Goal: Task Accomplishment & Management: Manage account settings

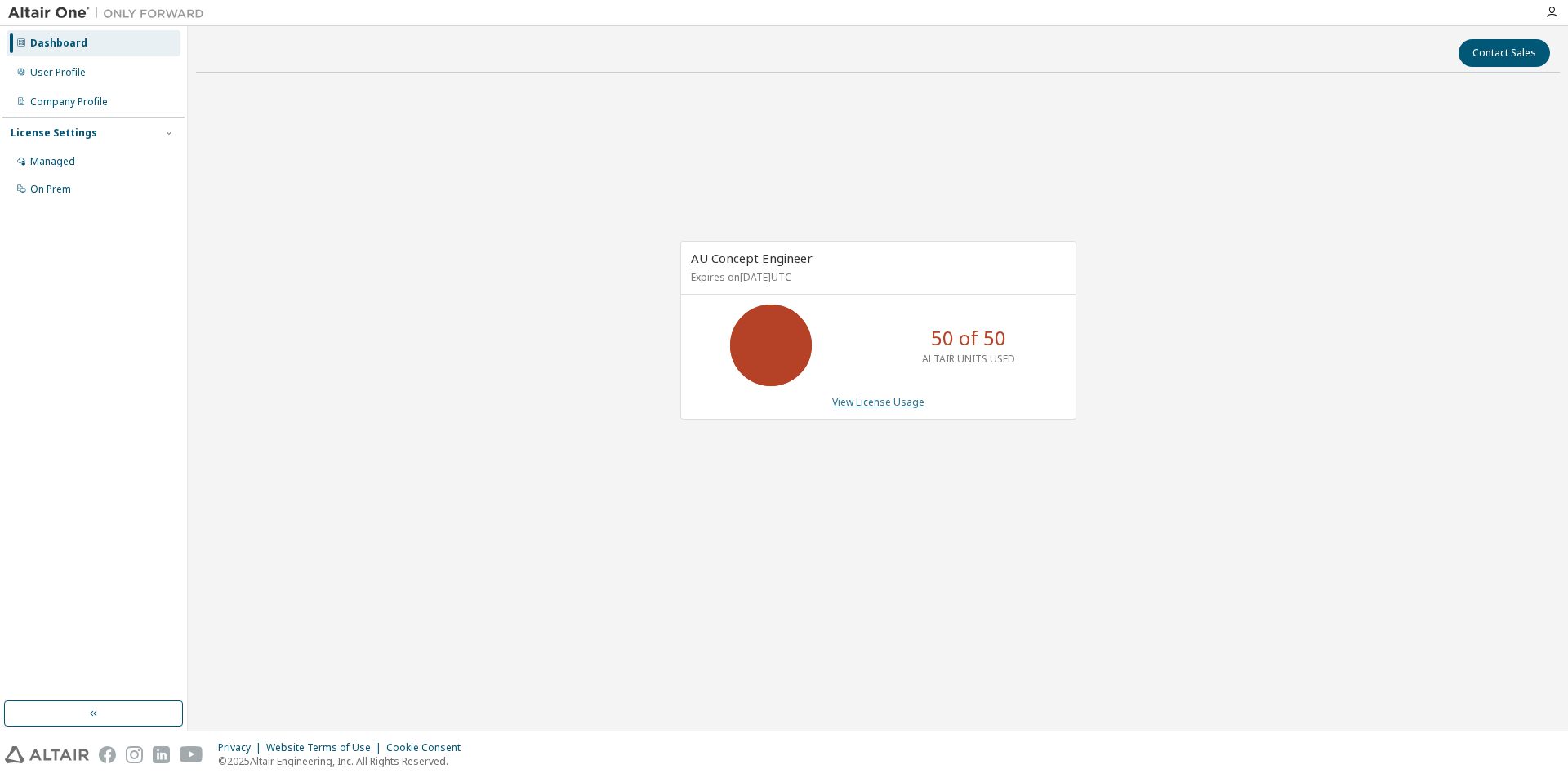
click at [899, 398] on link "View License Usage" at bounding box center [878, 401] width 92 height 13
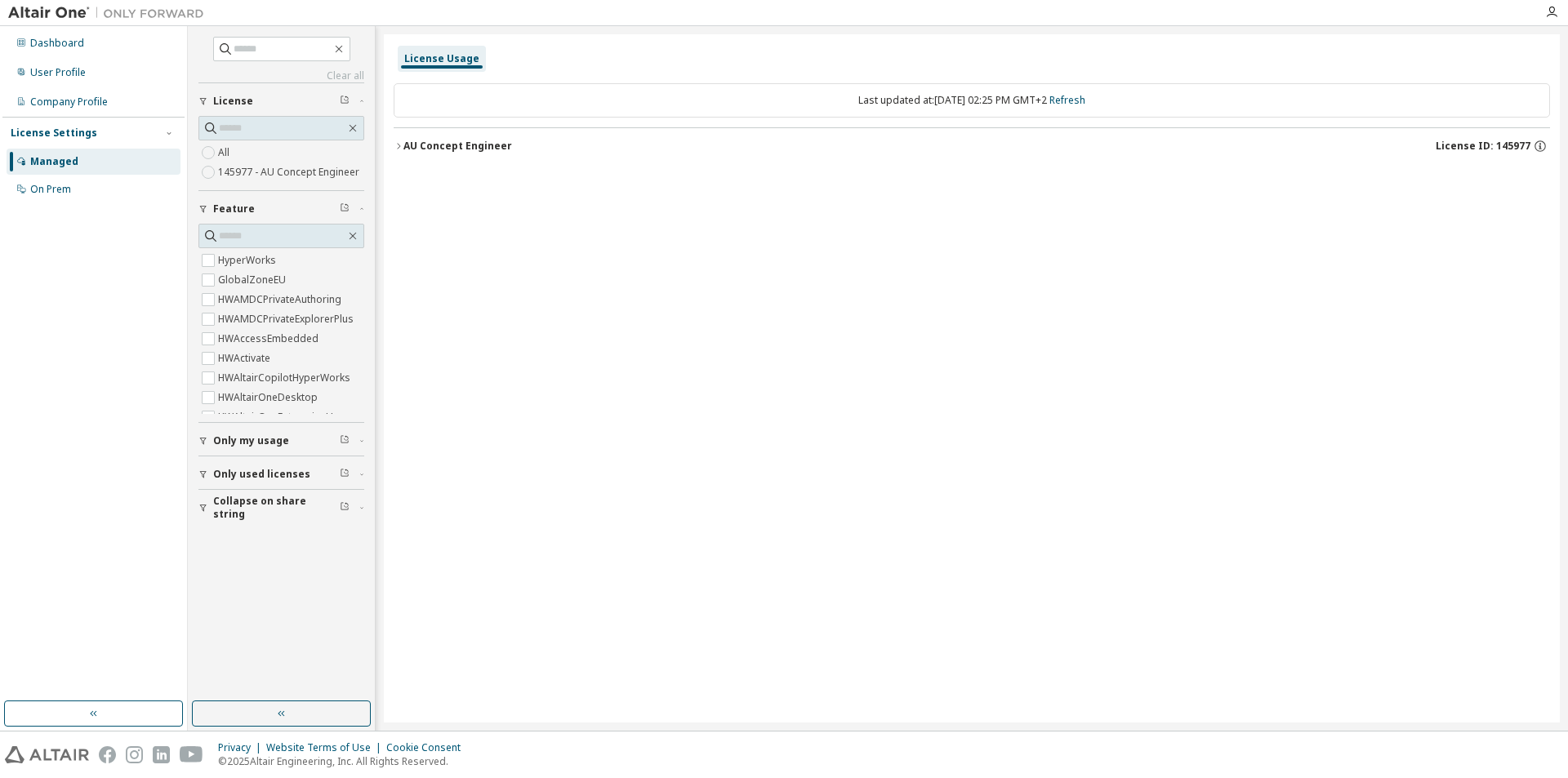
click at [397, 141] on icon "button" at bounding box center [399, 146] width 10 height 10
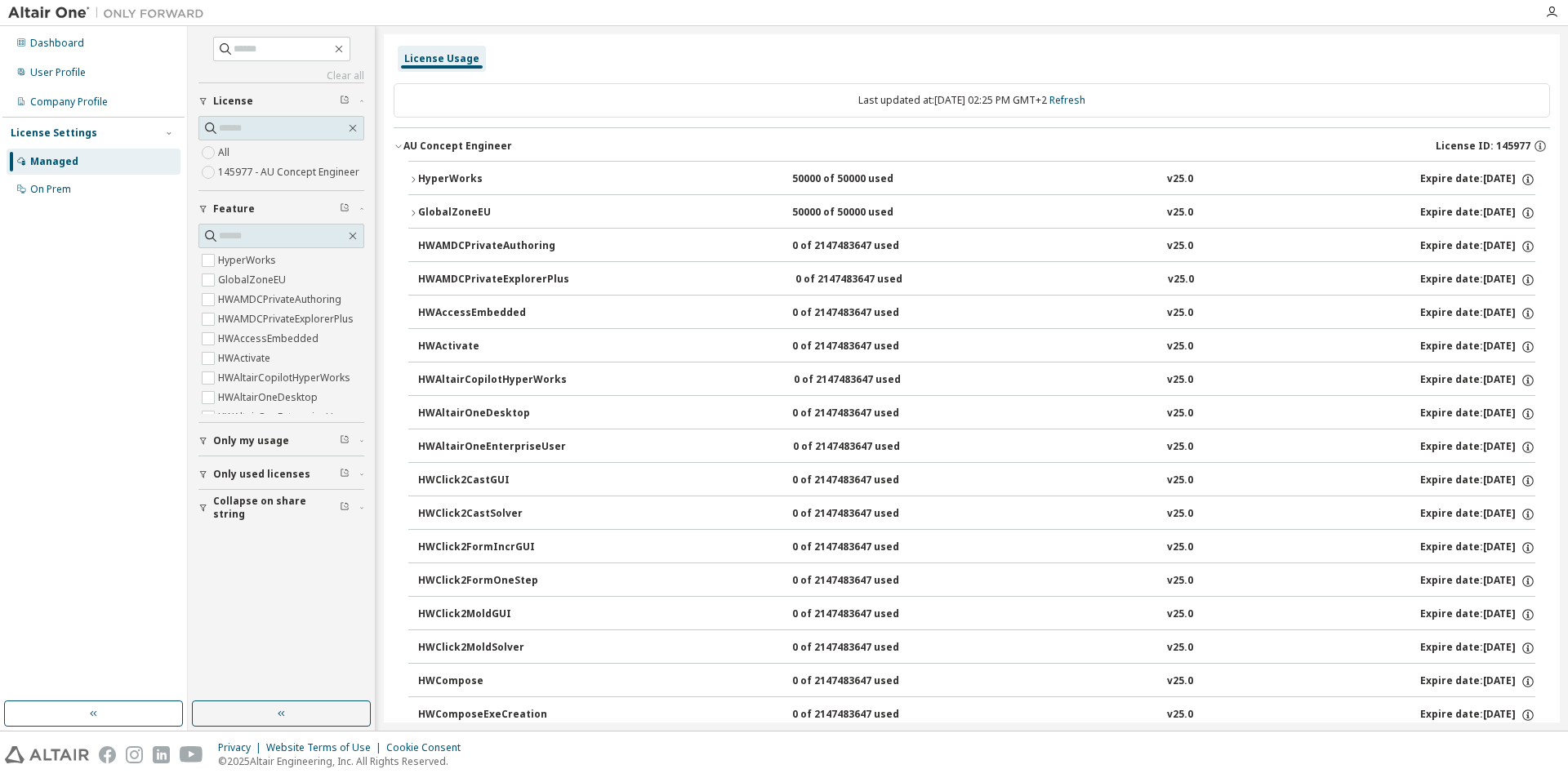
click at [694, 71] on div "License Usage" at bounding box center [971, 59] width 1156 height 30
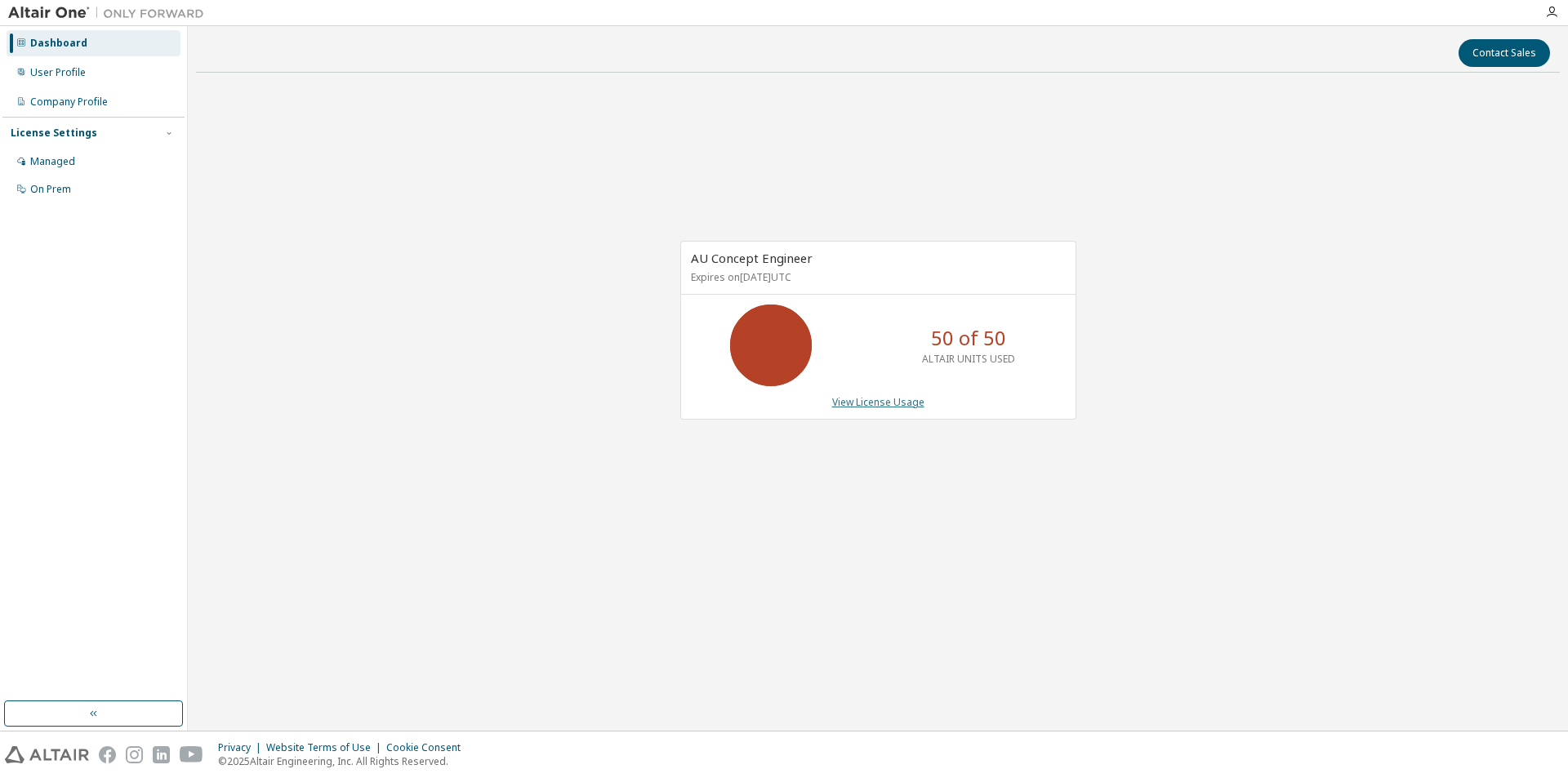
click at [891, 404] on link "View License Usage" at bounding box center [878, 401] width 92 height 13
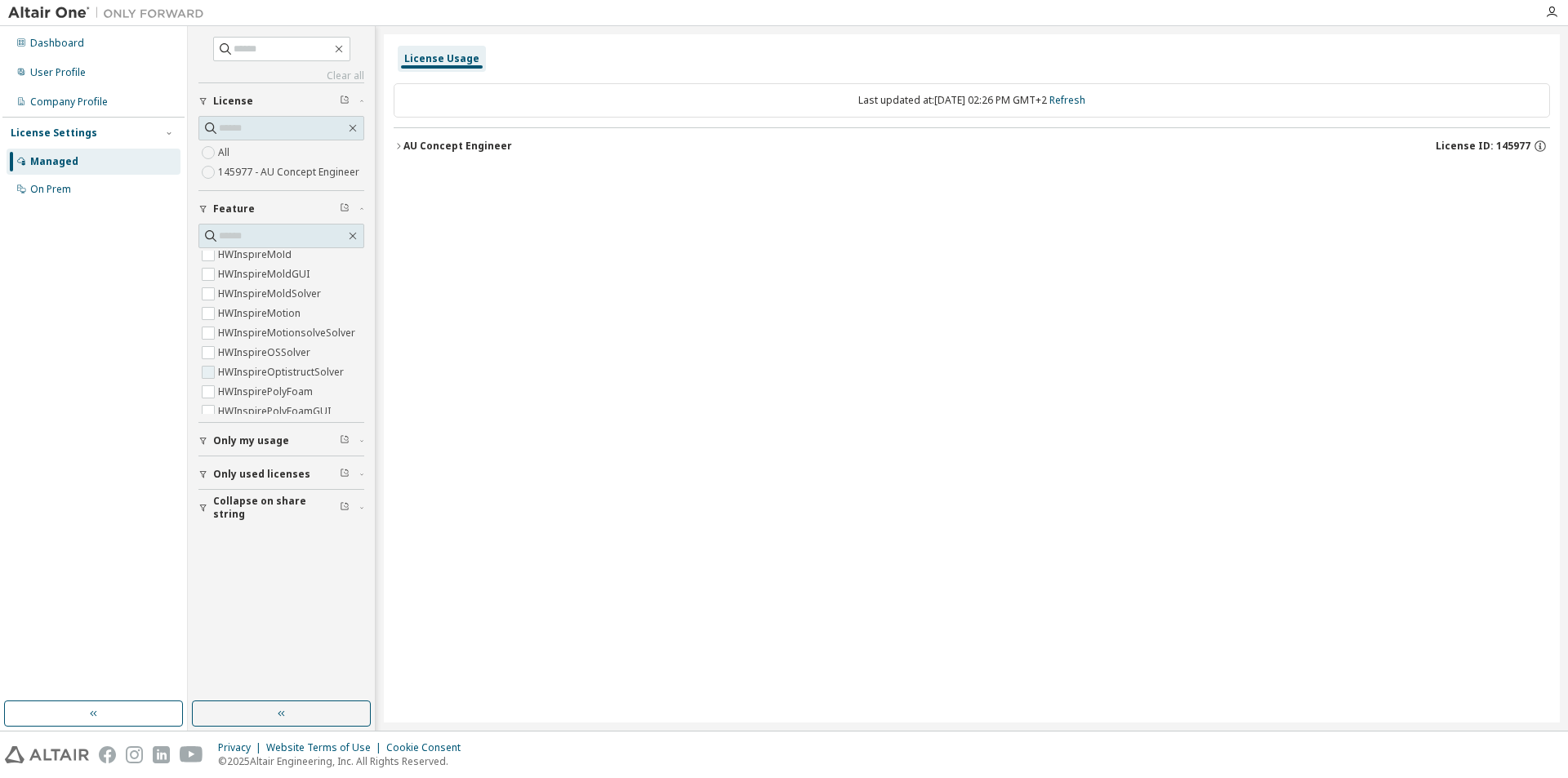
scroll to position [1123, 0]
click at [257, 236] on input "text" at bounding box center [282, 235] width 127 height 16
type input "****"
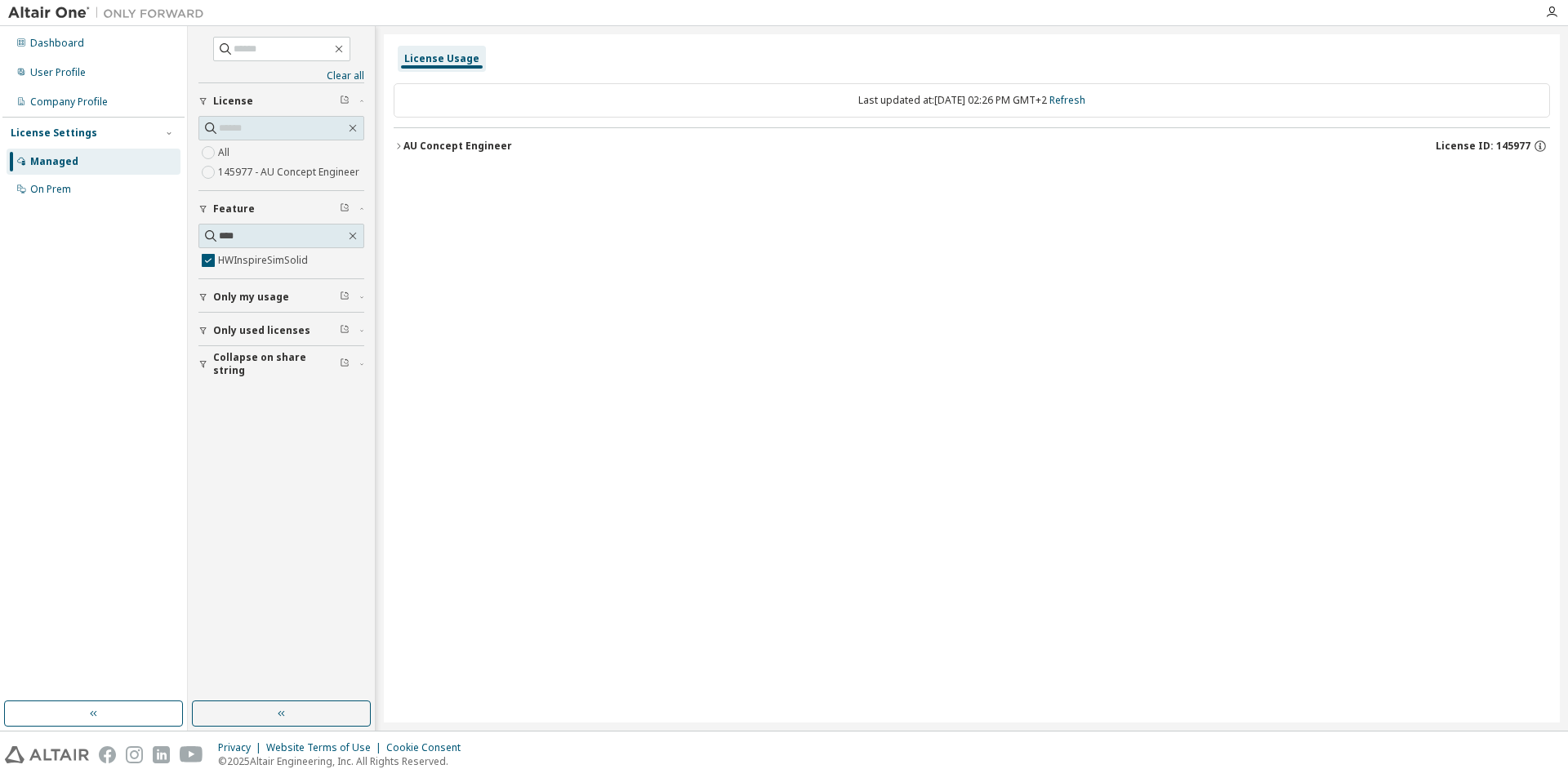
click at [448, 141] on div "AU Concept Engineer" at bounding box center [457, 146] width 109 height 13
click at [842, 180] on div "0 of 2147483647 used" at bounding box center [865, 179] width 147 height 14
click at [467, 172] on div "HWInspireSimSolid" at bounding box center [491, 179] width 147 height 14
click at [416, 144] on div "AU Concept Engineer" at bounding box center [457, 146] width 109 height 13
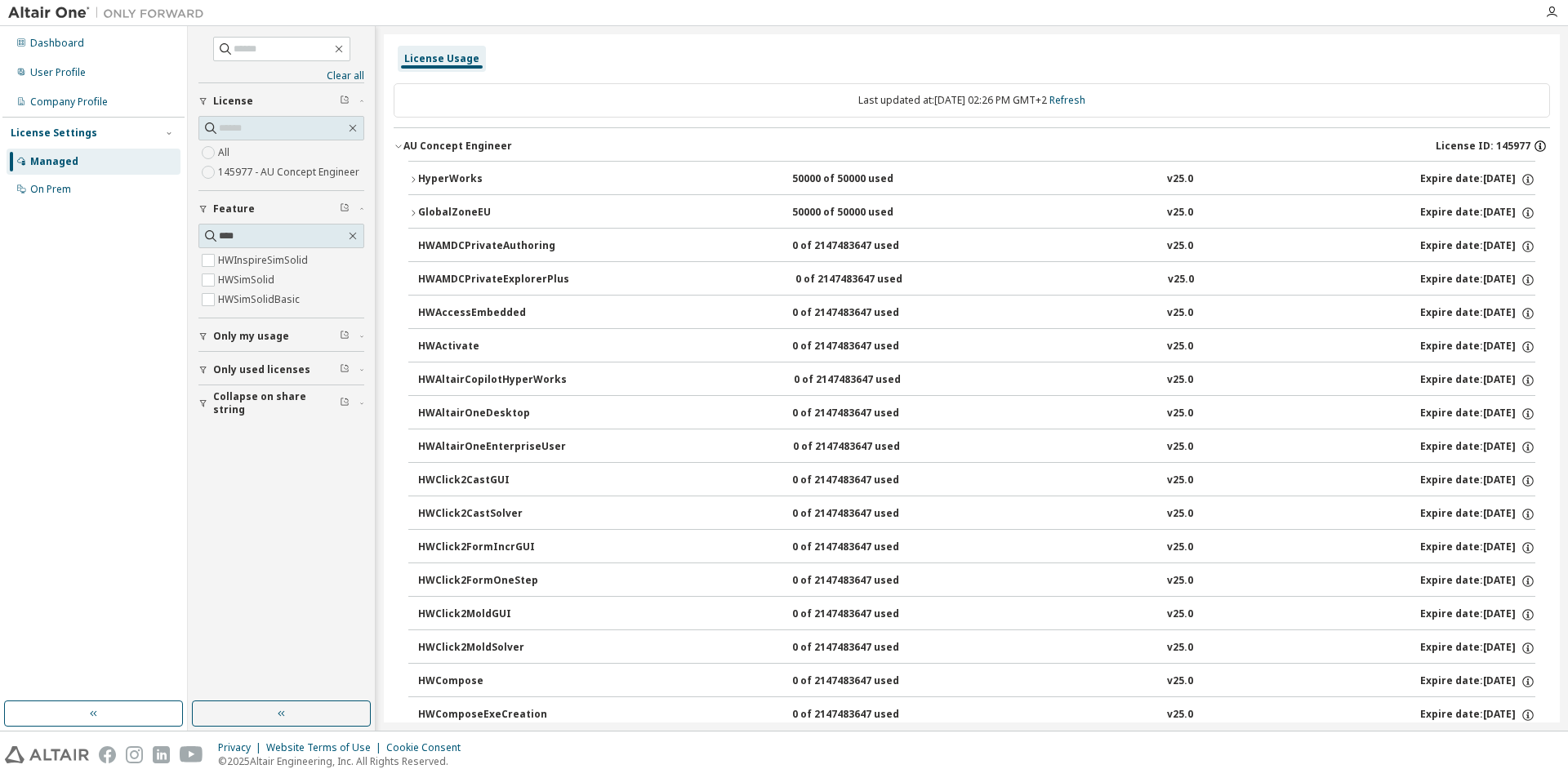
click at [1539, 144] on icon "button" at bounding box center [1540, 144] width 2 height 2
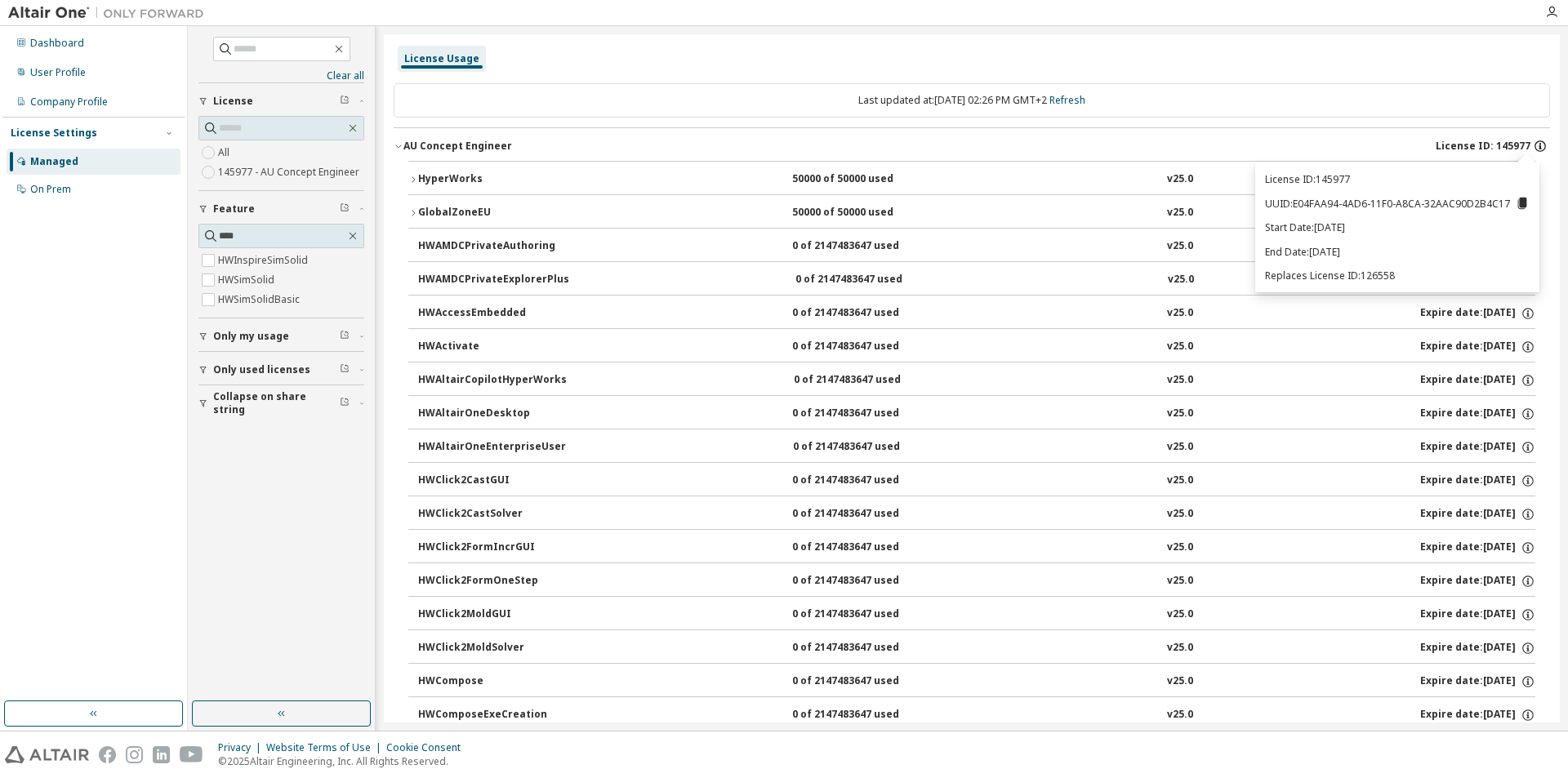
click at [1539, 144] on icon "button" at bounding box center [1540, 144] width 2 height 2
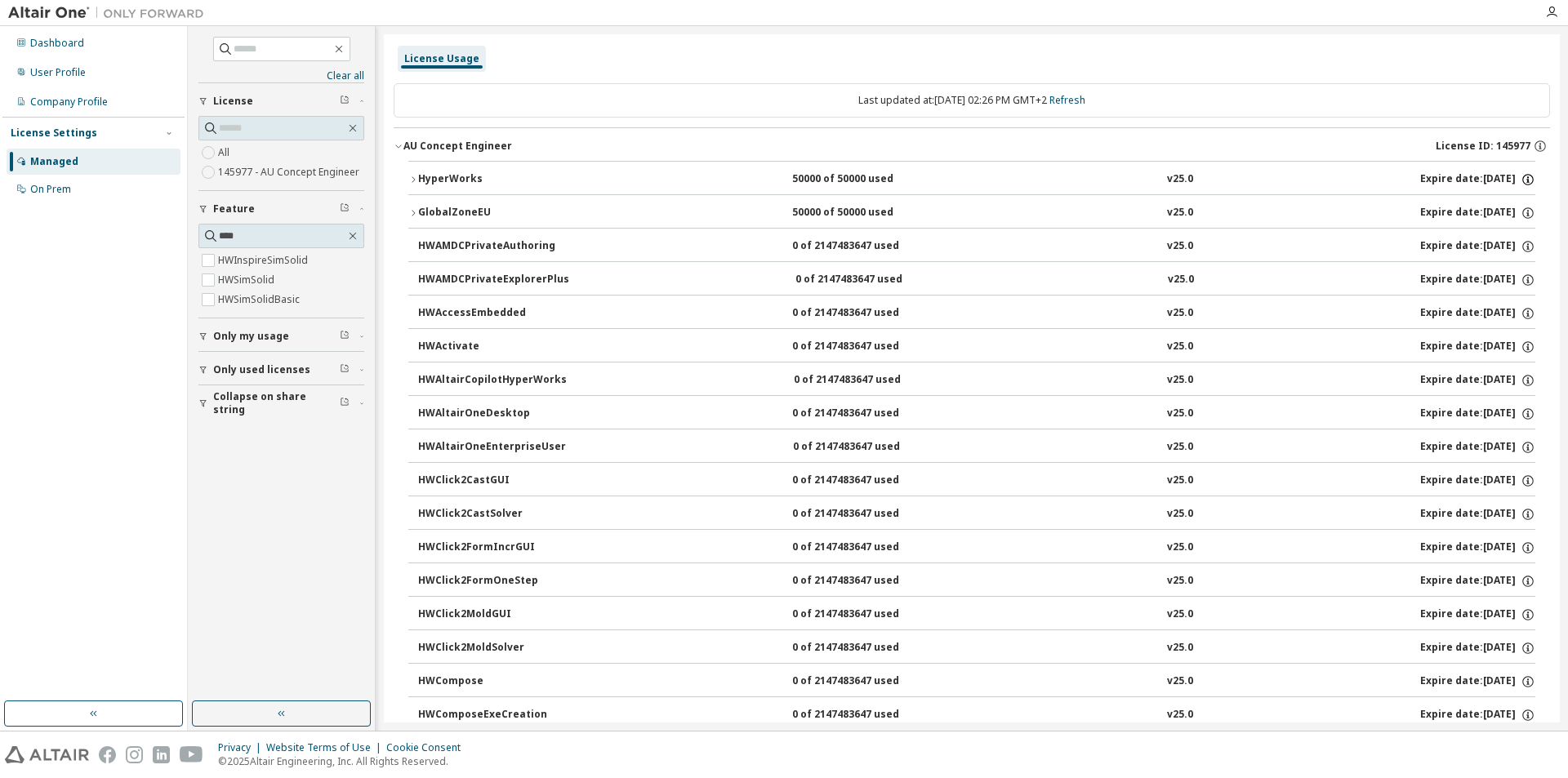
click at [1521, 176] on icon "button" at bounding box center [1527, 179] width 14 height 14
click at [1521, 211] on icon "button" at bounding box center [1527, 212] width 14 height 14
click at [1520, 211] on icon "button" at bounding box center [1527, 212] width 14 height 14
click at [68, 189] on div "On Prem" at bounding box center [50, 189] width 40 height 13
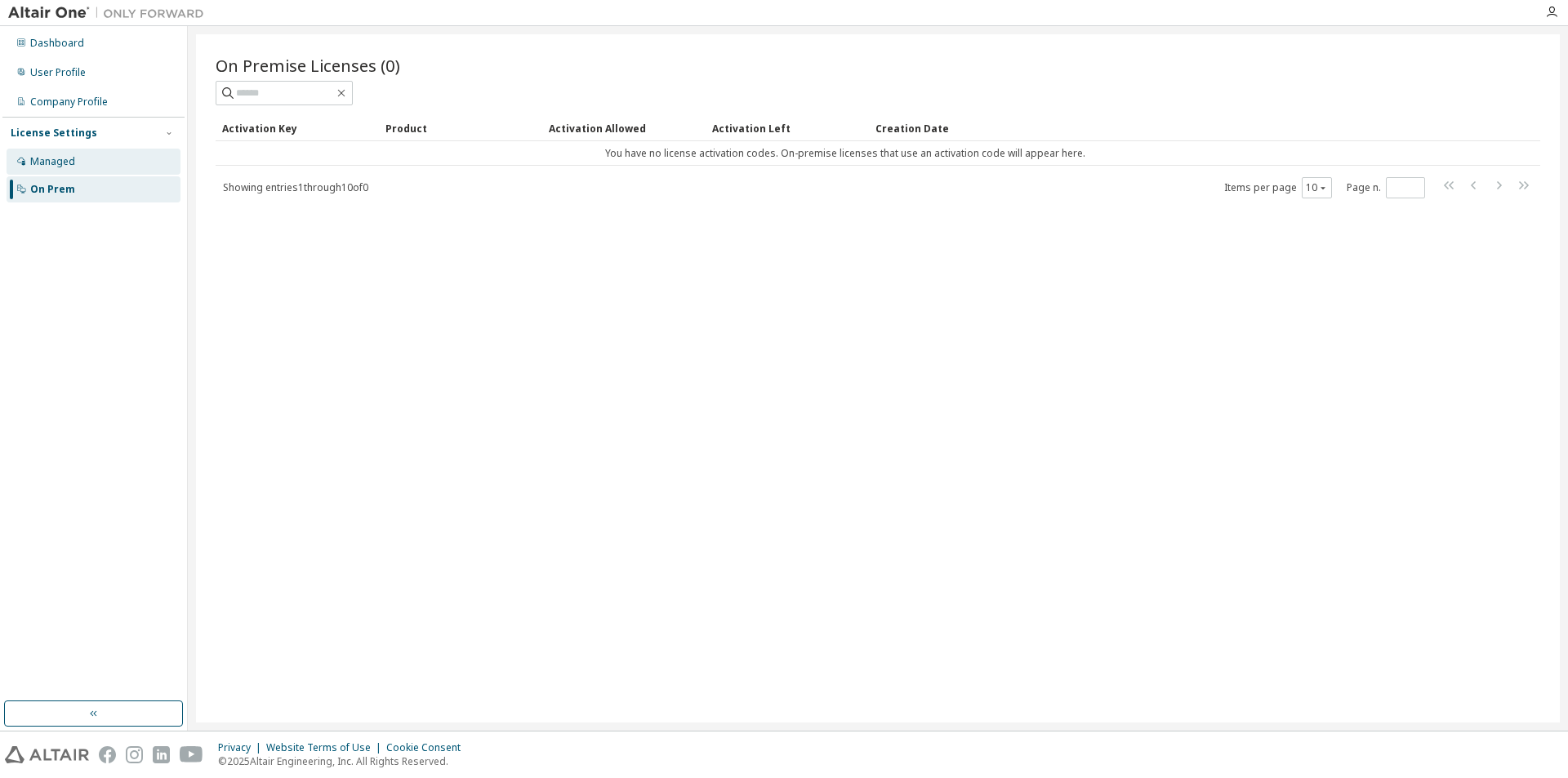
click at [85, 170] on div "Managed" at bounding box center [93, 161] width 174 height 26
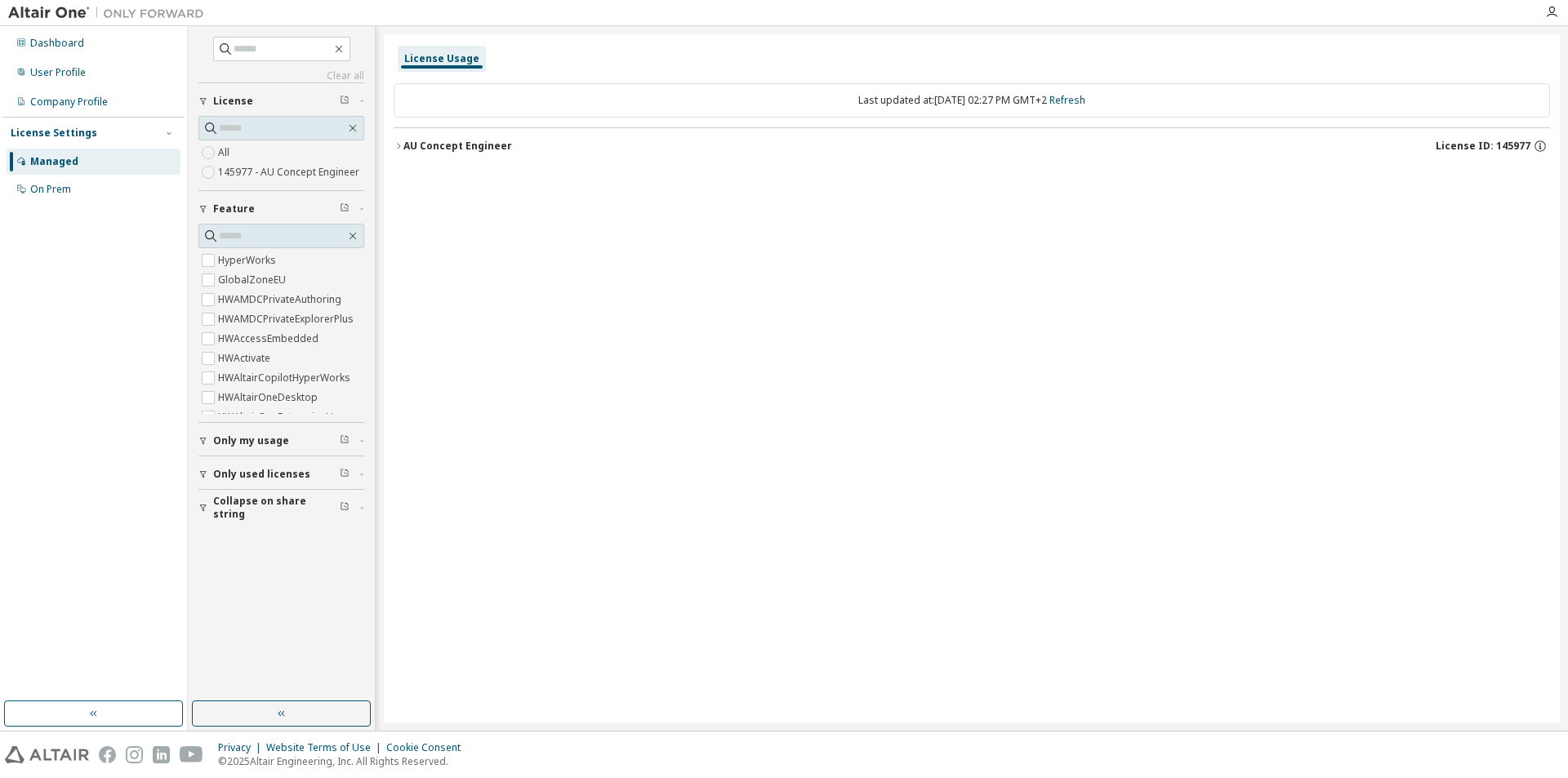
click at [229, 443] on span "Only my usage" at bounding box center [251, 441] width 76 height 13
click at [453, 149] on div "AU Concept Engineer" at bounding box center [457, 146] width 109 height 13
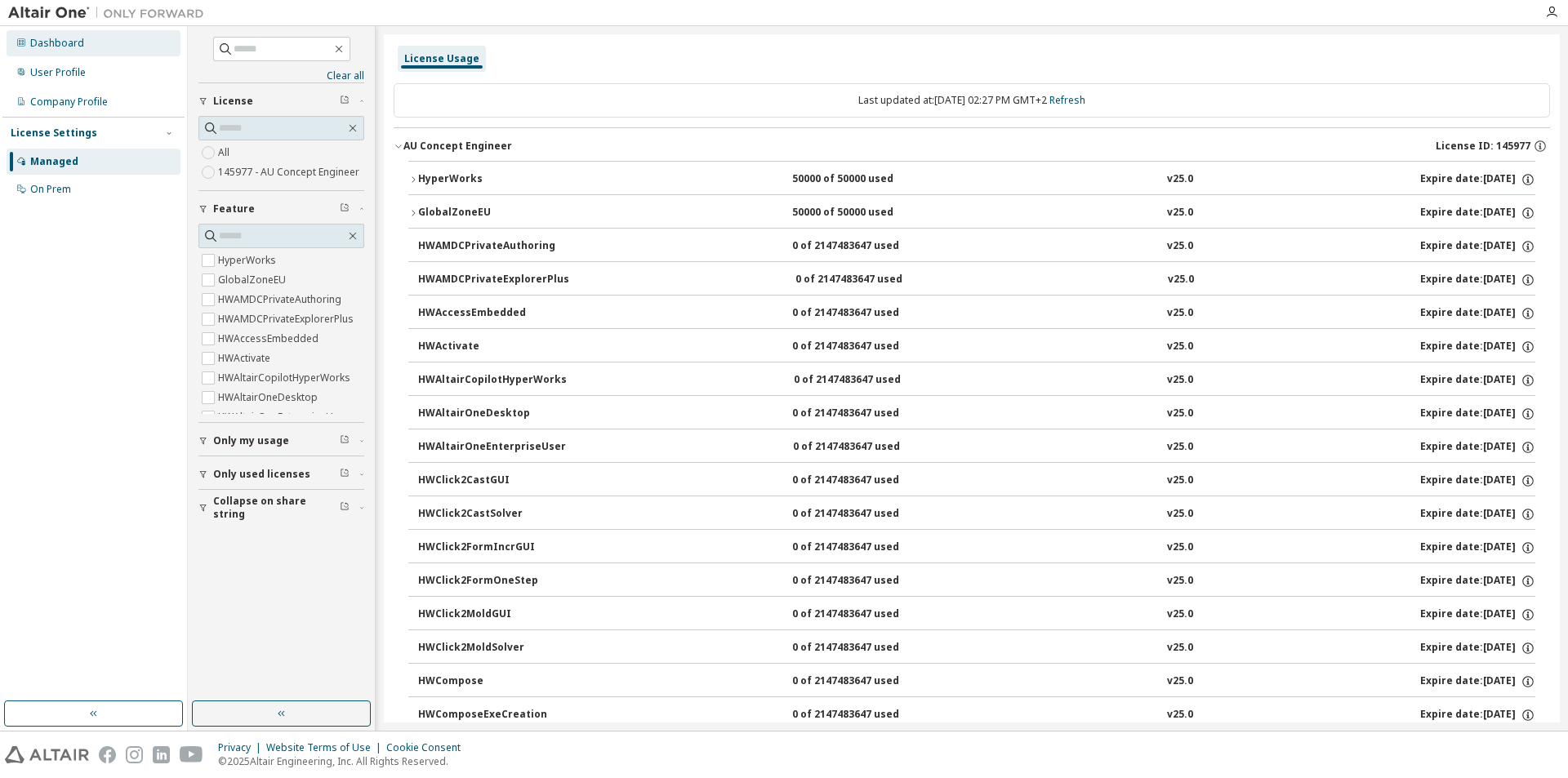
click at [60, 42] on div "Dashboard" at bounding box center [57, 43] width 54 height 13
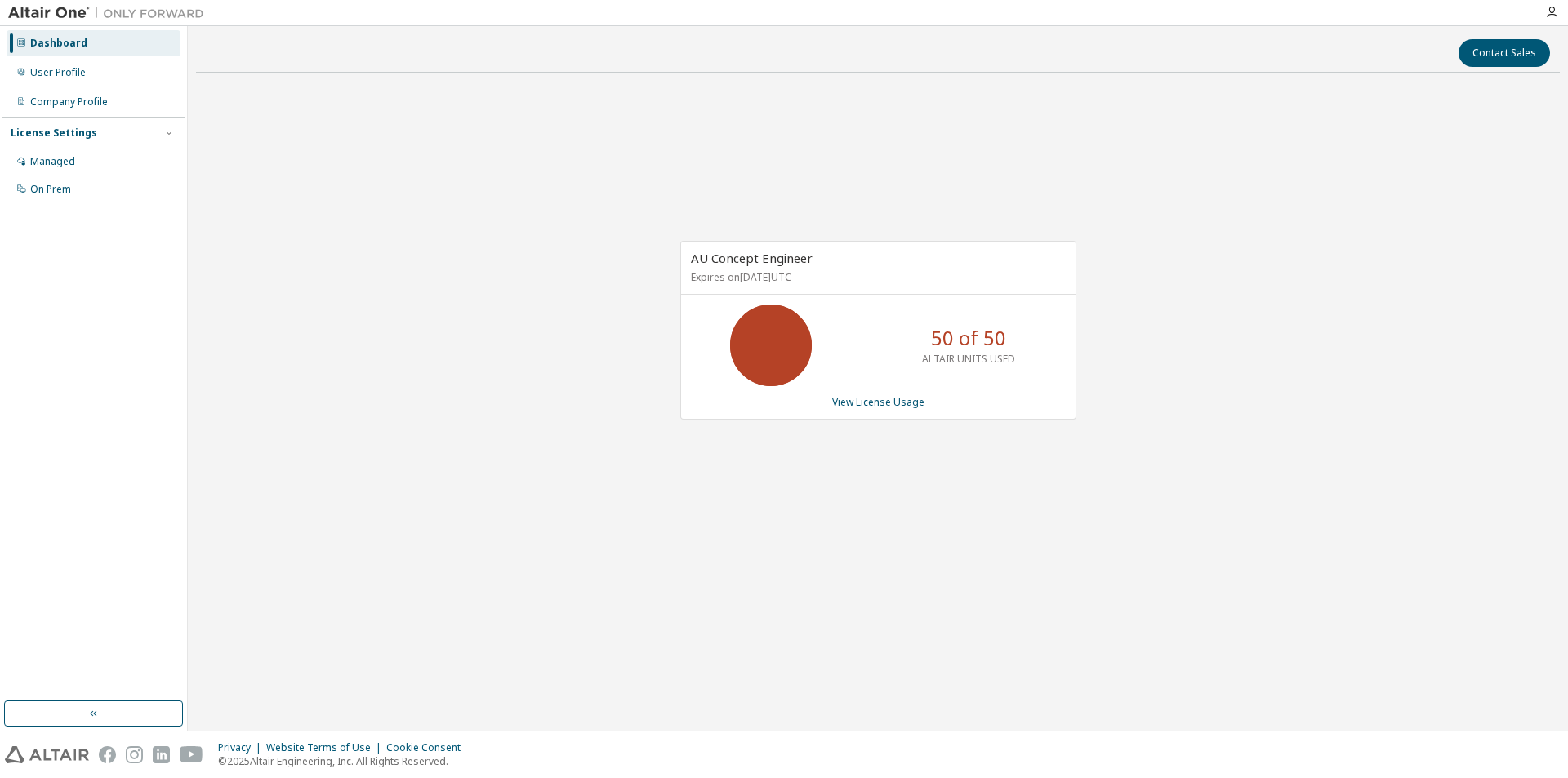
click at [987, 346] on p "50 of 50" at bounding box center [968, 337] width 75 height 28
click at [777, 328] on icon at bounding box center [771, 345] width 40 height 40
click at [380, 144] on div "AU Concept Engineer Expires on July 1, 2026 UTC 50 of 50 ALTAIR UNITS USED View…" at bounding box center [877, 338] width 1363 height 505
click at [95, 75] on div "User Profile" at bounding box center [93, 72] width 174 height 26
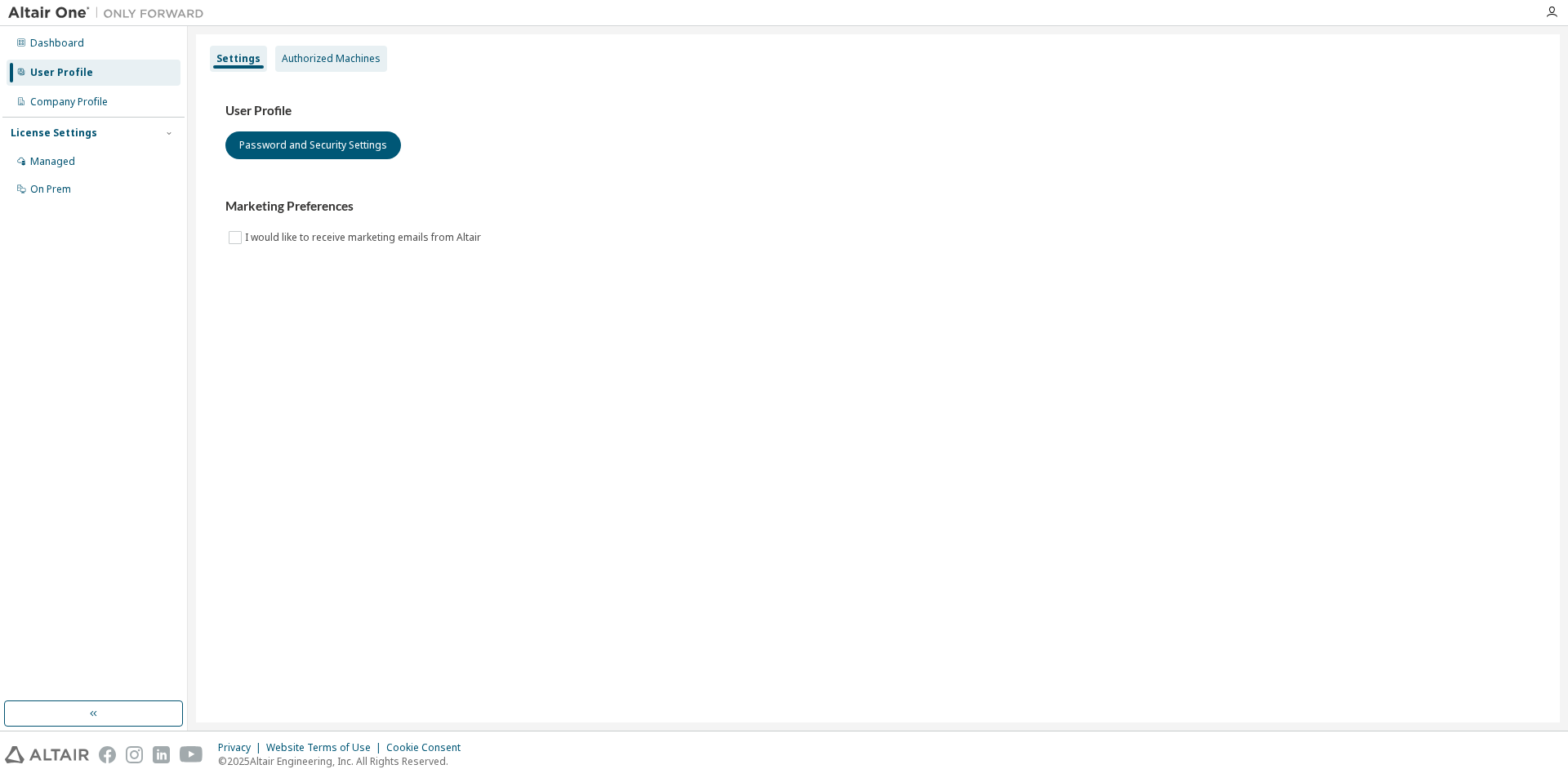
click at [345, 64] on div "Authorized Machines" at bounding box center [331, 59] width 99 height 13
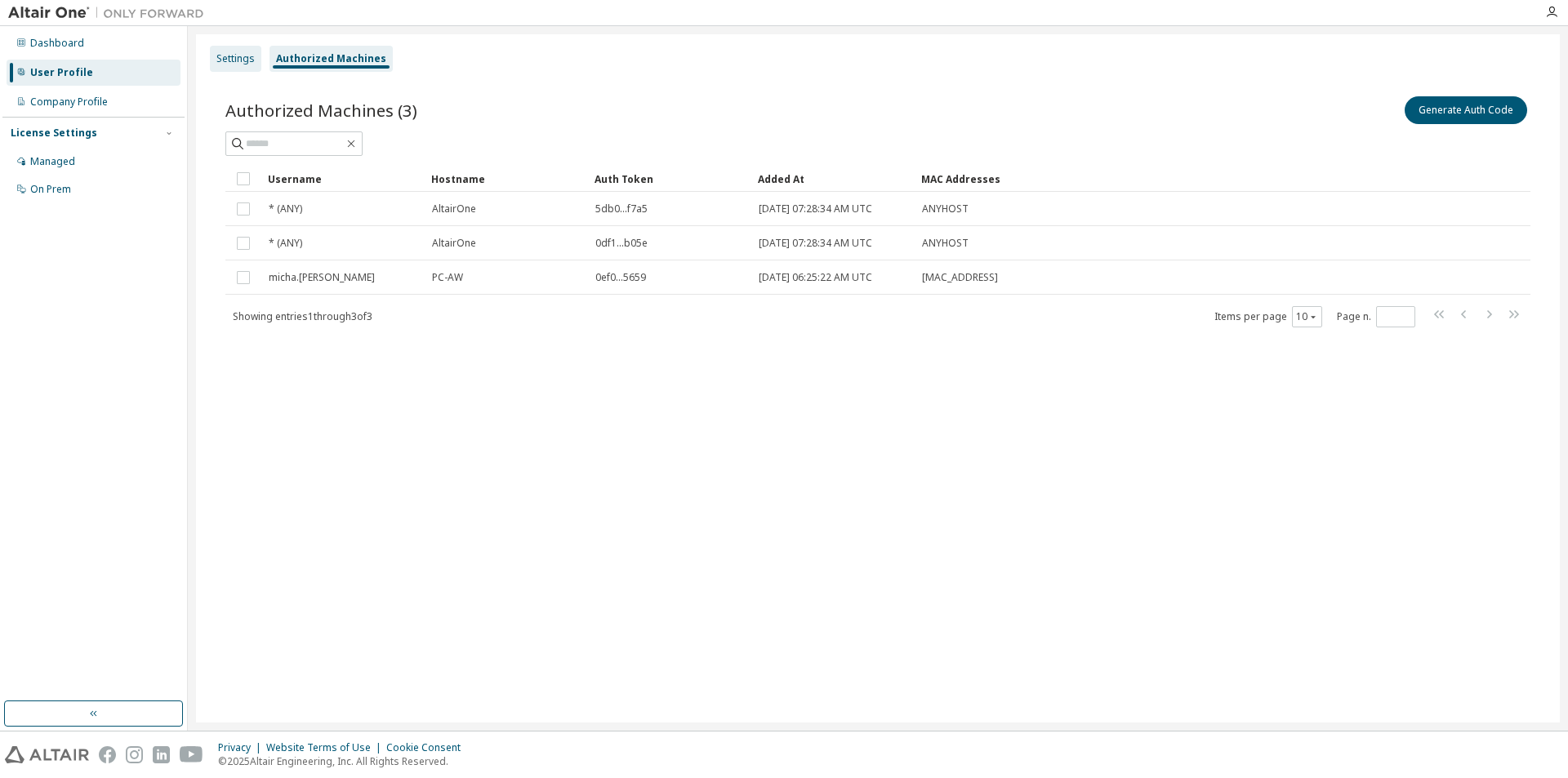
click at [219, 61] on div "Settings" at bounding box center [235, 59] width 38 height 13
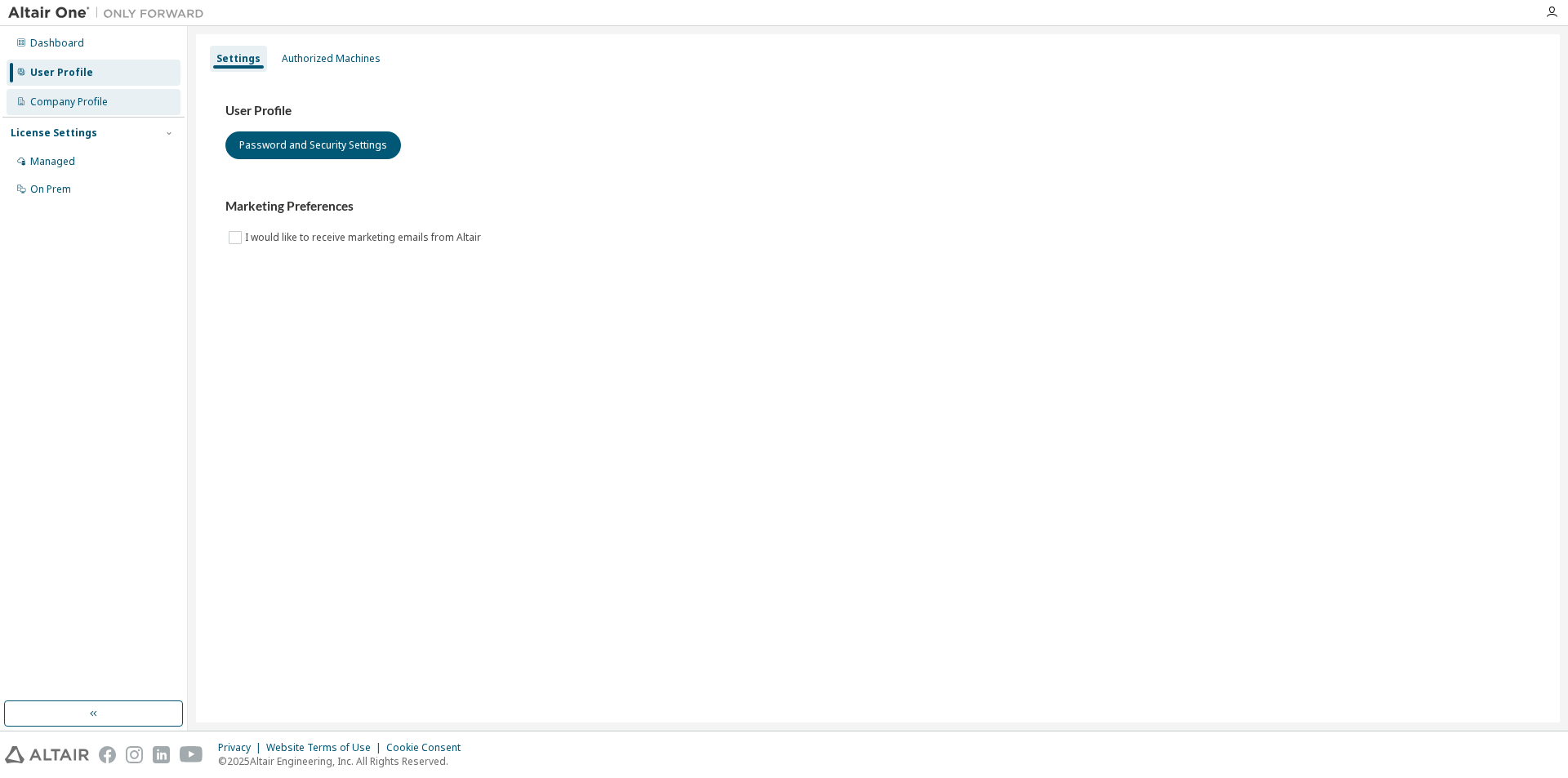
click at [111, 98] on div "Company Profile" at bounding box center [93, 102] width 174 height 26
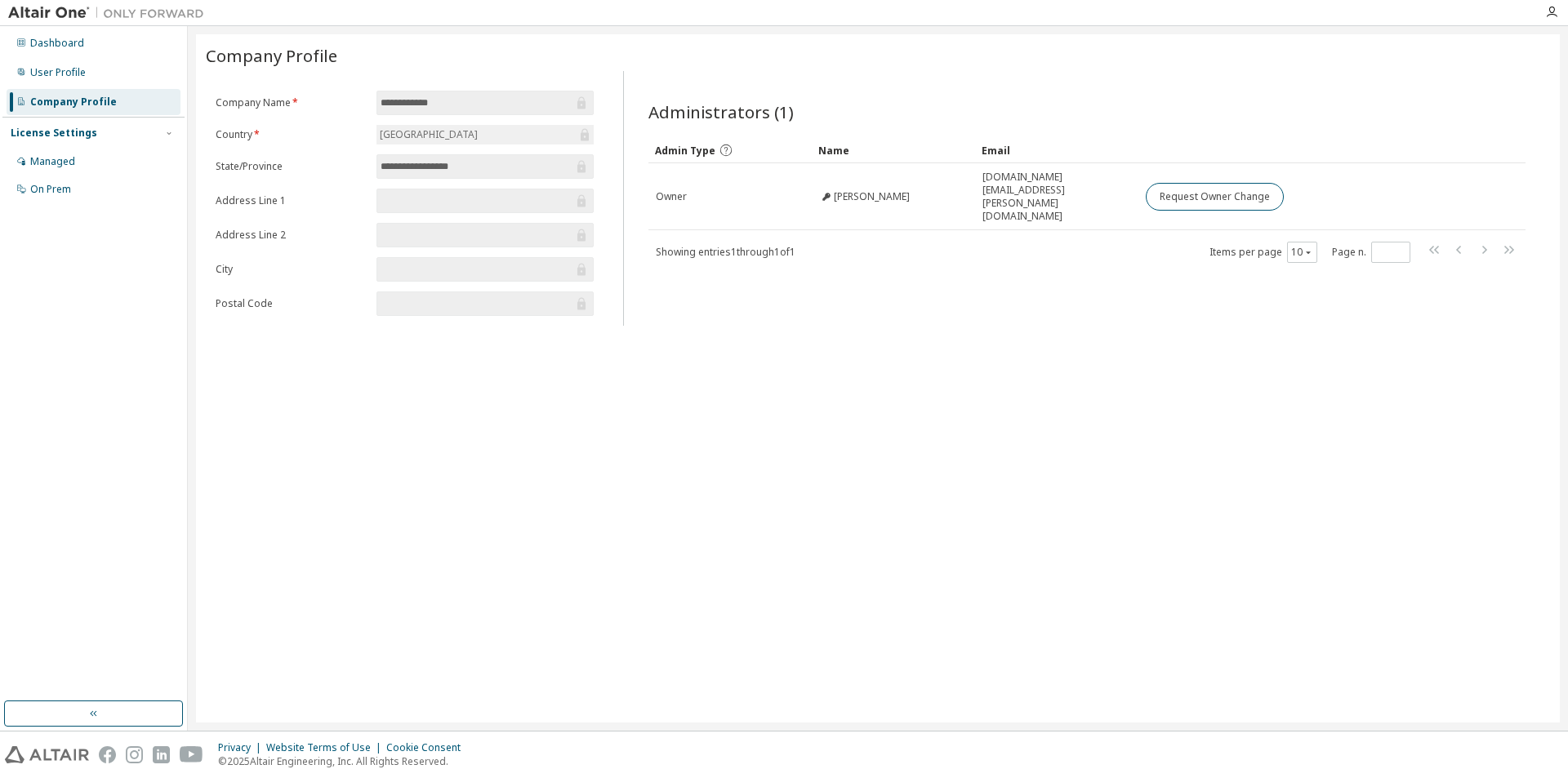
click at [65, 133] on div "License Settings" at bounding box center [54, 134] width 86 height 13
click at [57, 156] on div "Managed" at bounding box center [52, 161] width 45 height 13
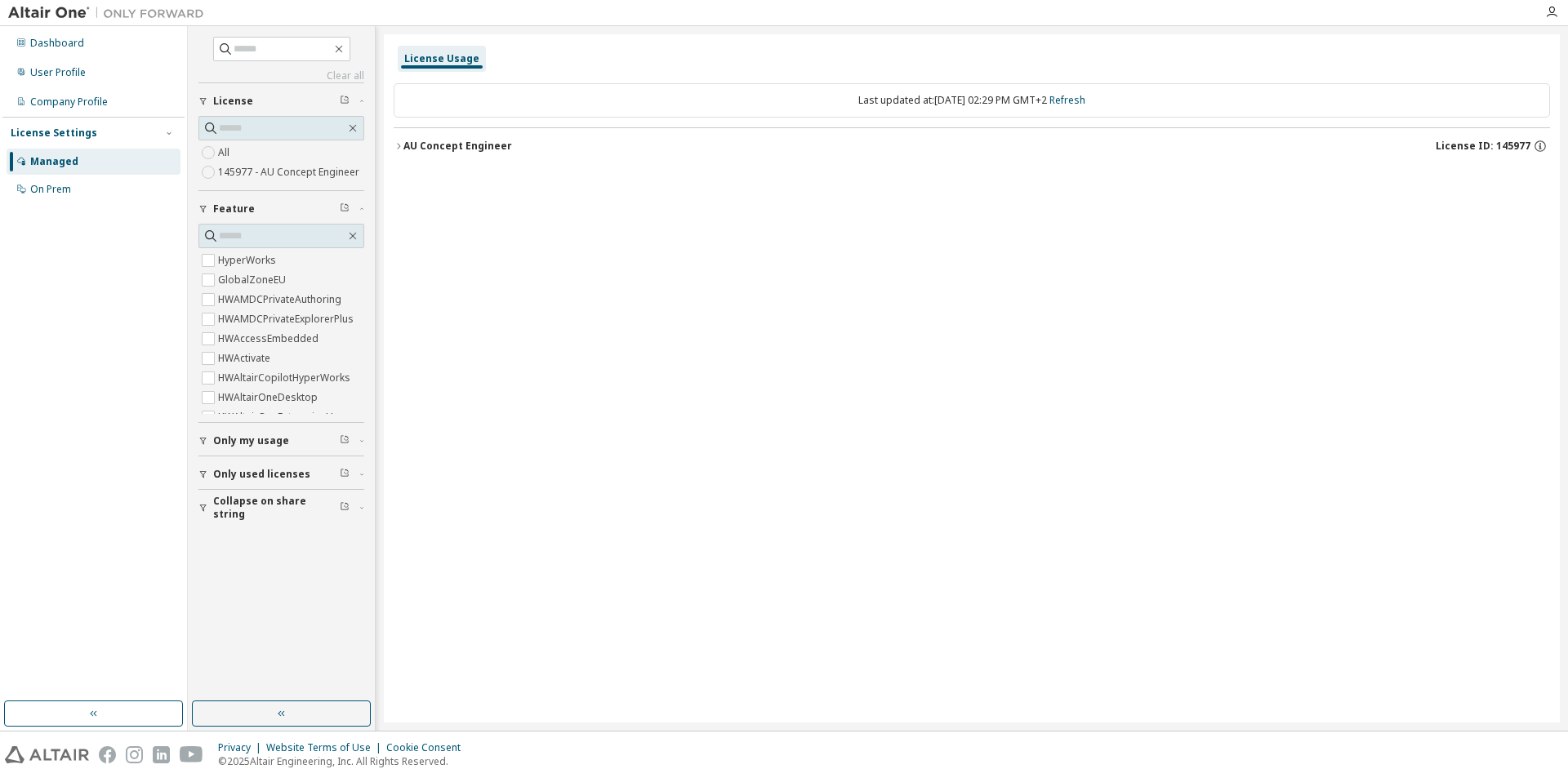
click at [404, 152] on div "AU Concept Engineer" at bounding box center [457, 146] width 109 height 13
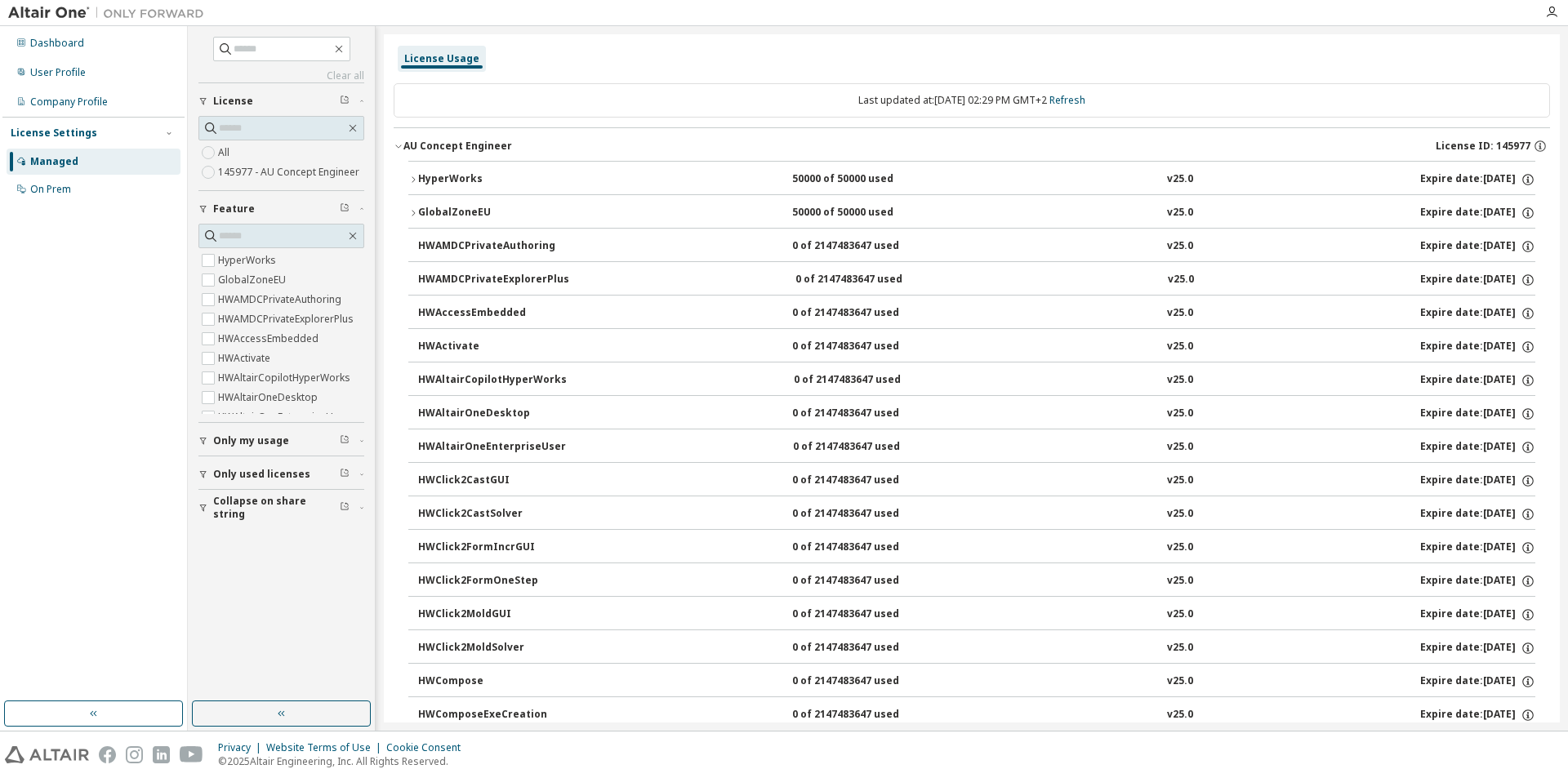
click at [415, 173] on button "HyperWorks 50000 of 50000 used v25.0 Expire date: 2026-07-01" at bounding box center [971, 179] width 1127 height 36
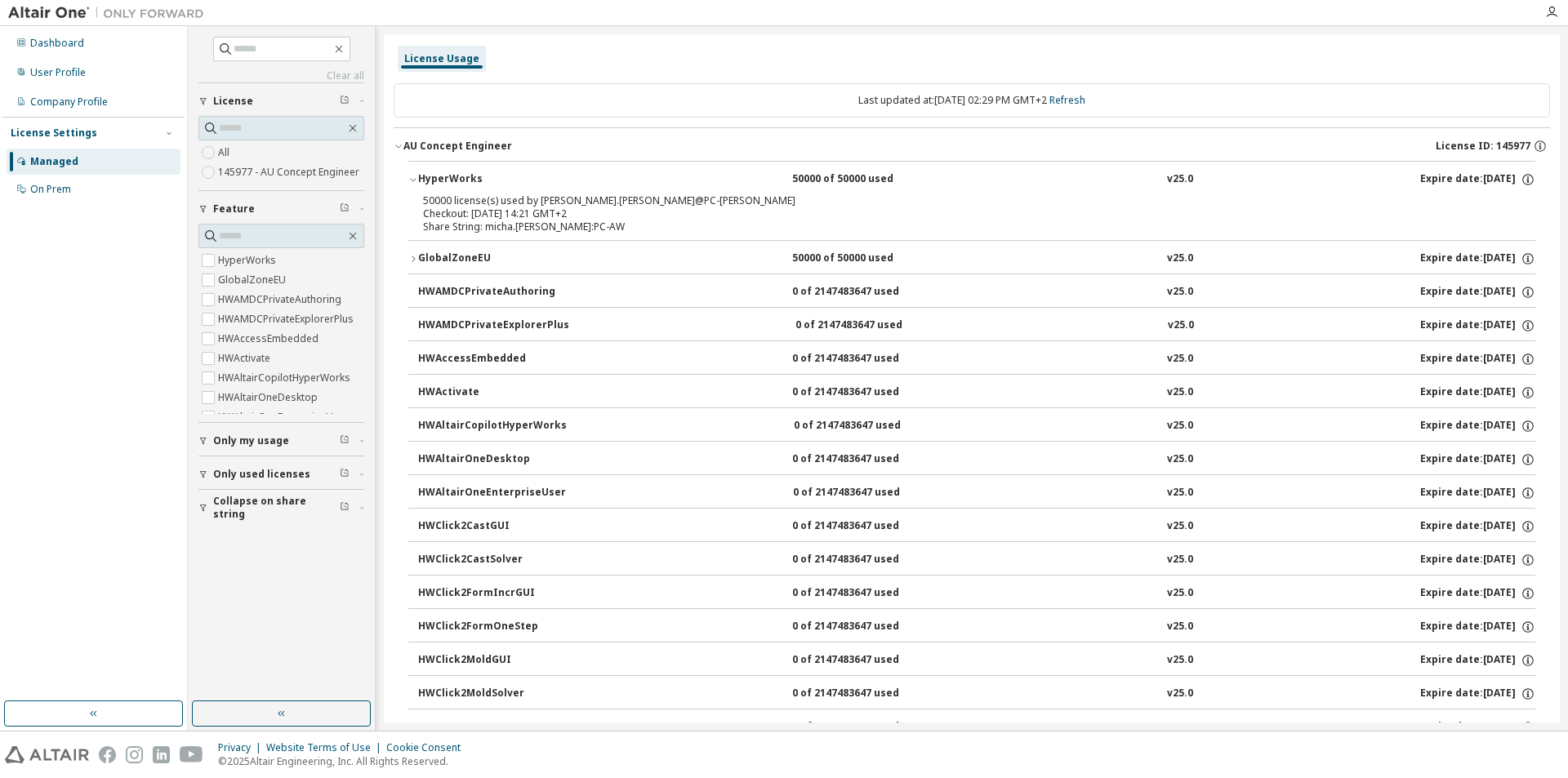
click at [414, 257] on icon "button" at bounding box center [413, 258] width 10 height 10
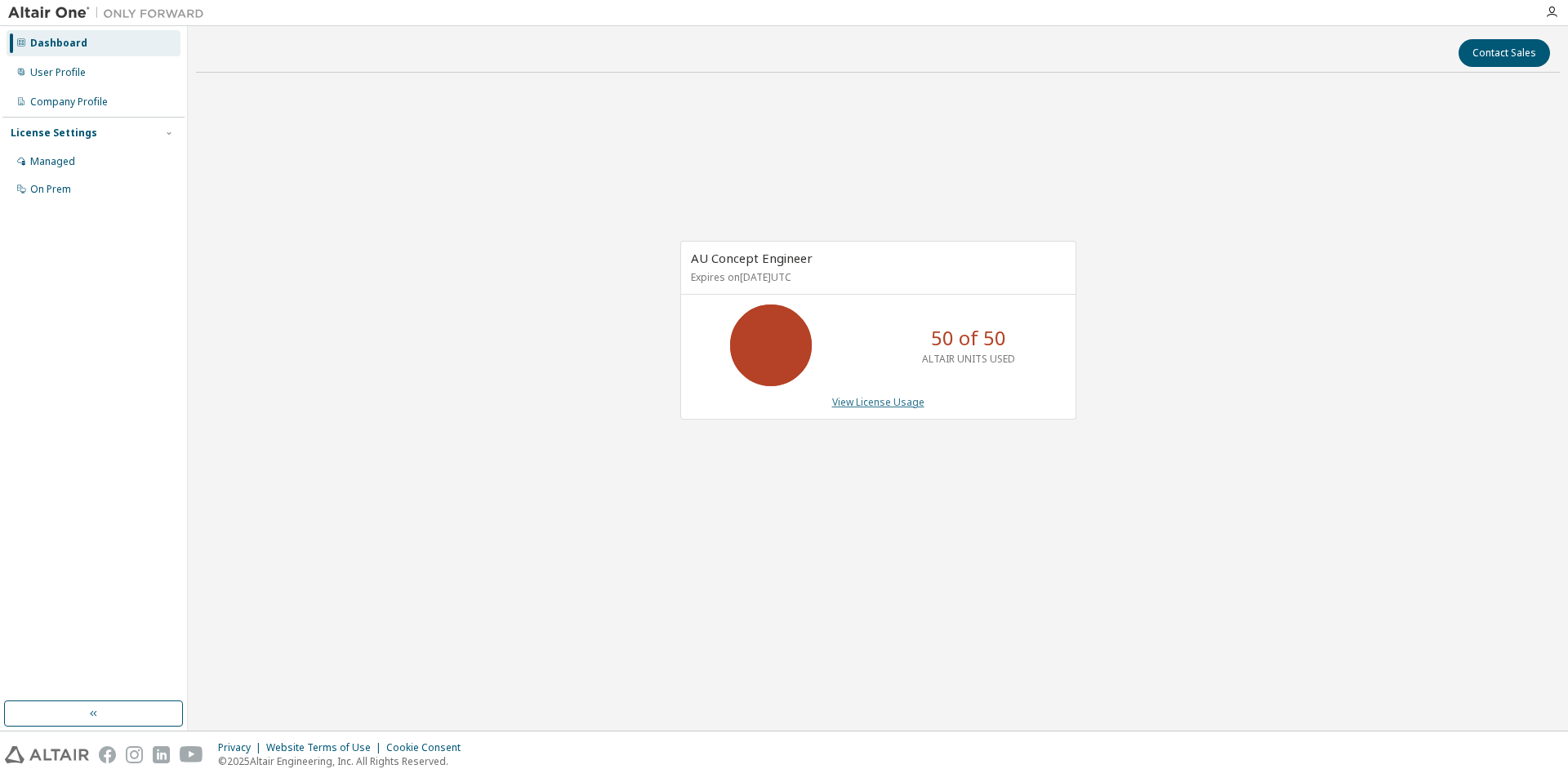
click at [910, 401] on link "View License Usage" at bounding box center [878, 401] width 92 height 13
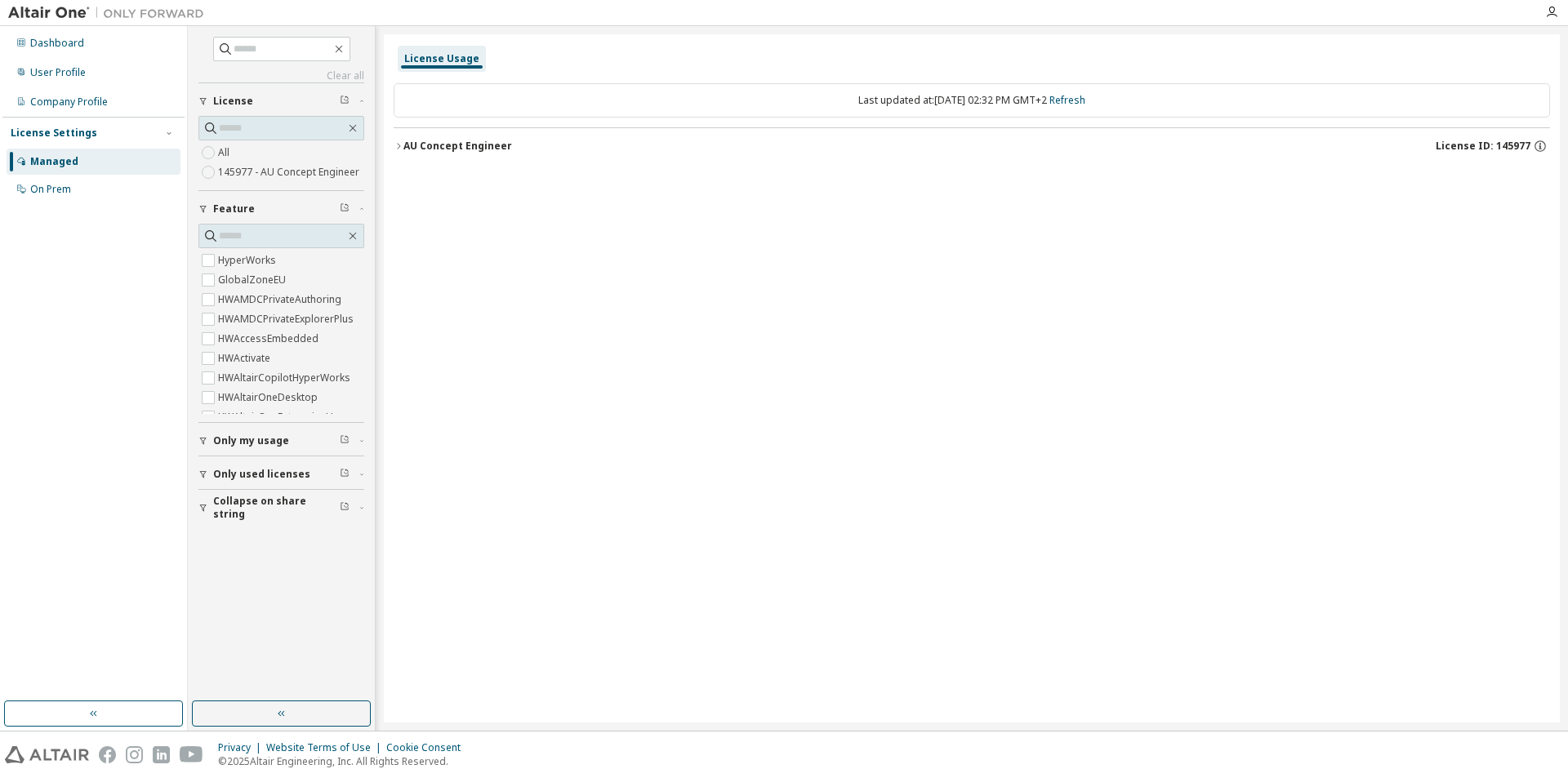
click at [405, 141] on div "AU Concept Engineer" at bounding box center [457, 146] width 109 height 13
